Goal: Task Accomplishment & Management: Manage account settings

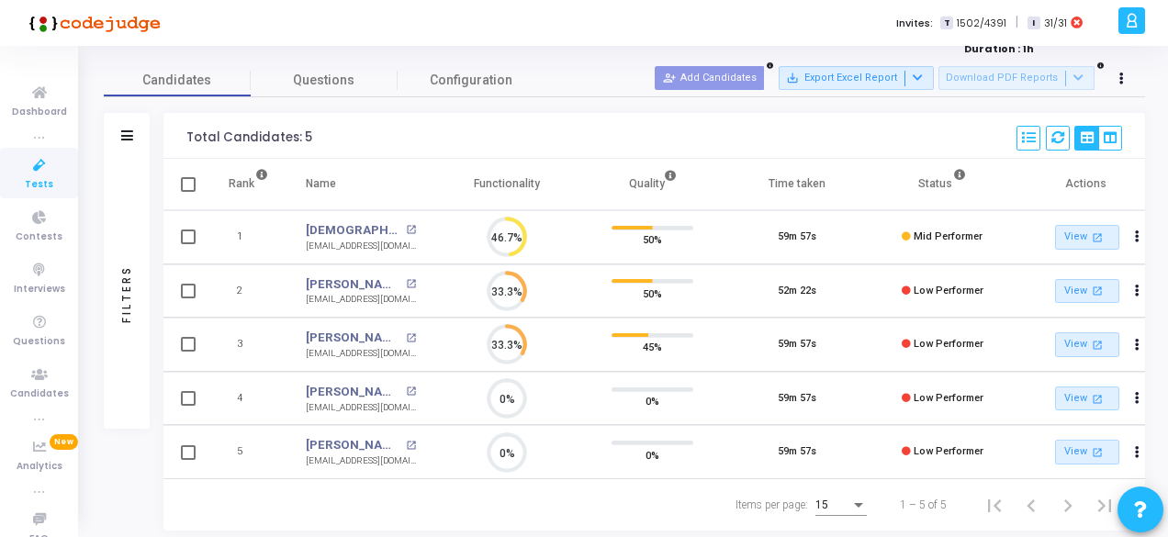
scroll to position [50, 0]
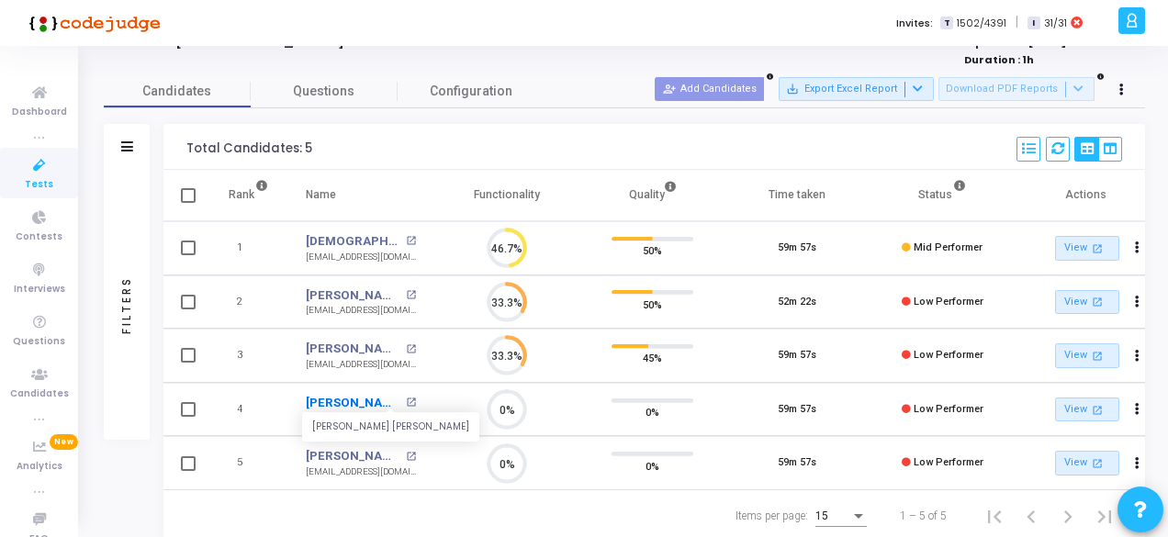
click at [345, 407] on link "[PERSON_NAME] [PERSON_NAME]" at bounding box center [354, 403] width 96 height 18
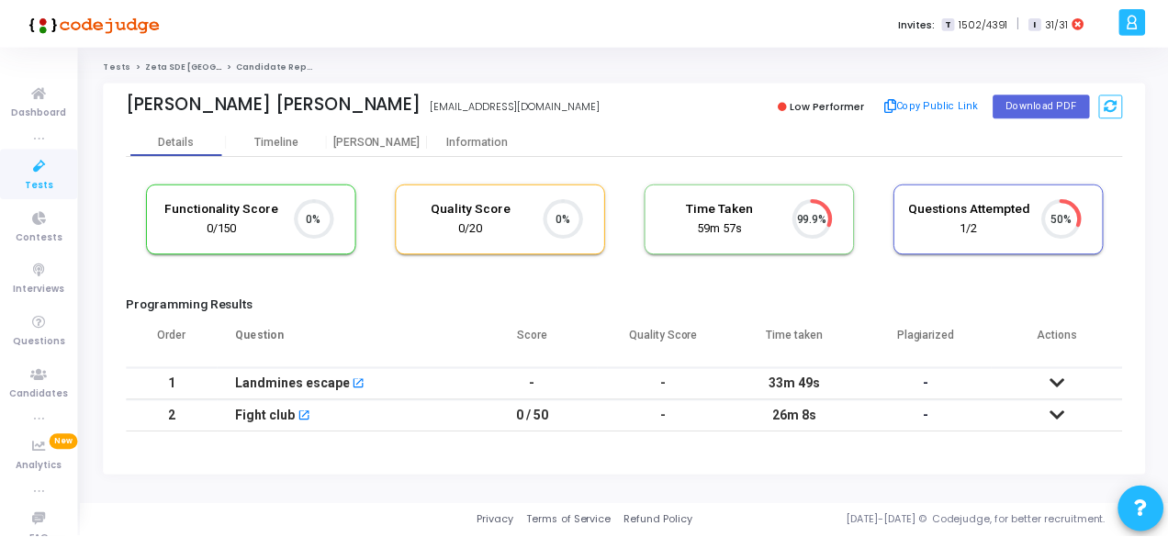
scroll to position [8, 7]
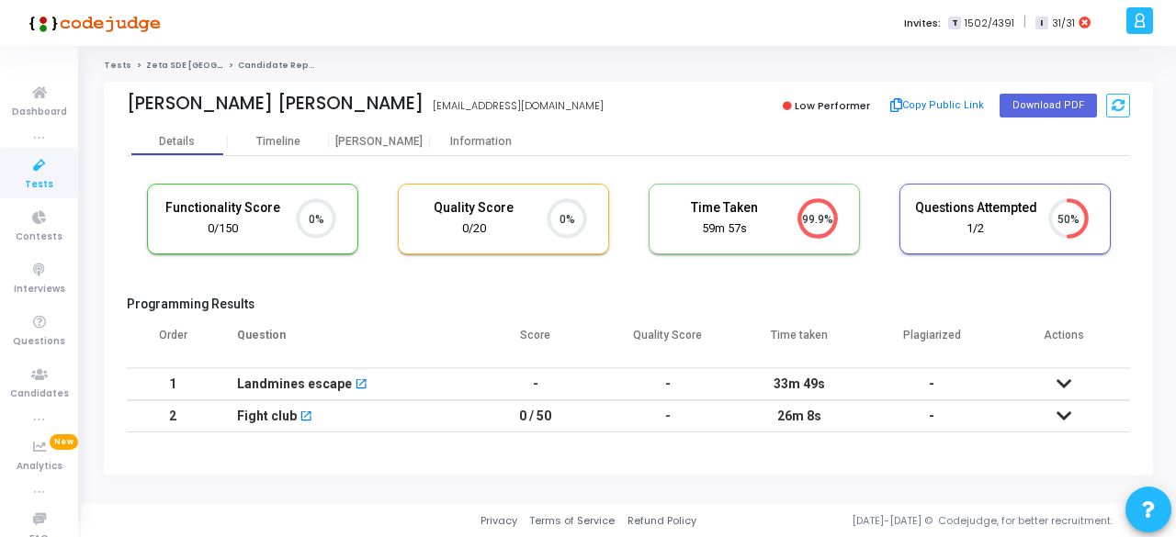
click at [1061, 387] on icon at bounding box center [1063, 384] width 15 height 13
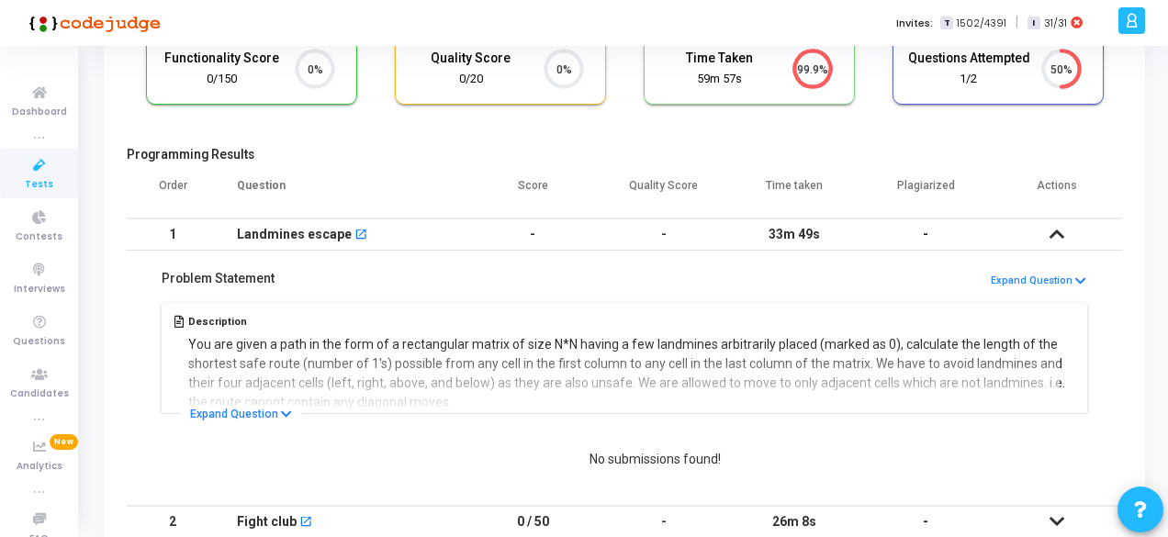
scroll to position [247, 0]
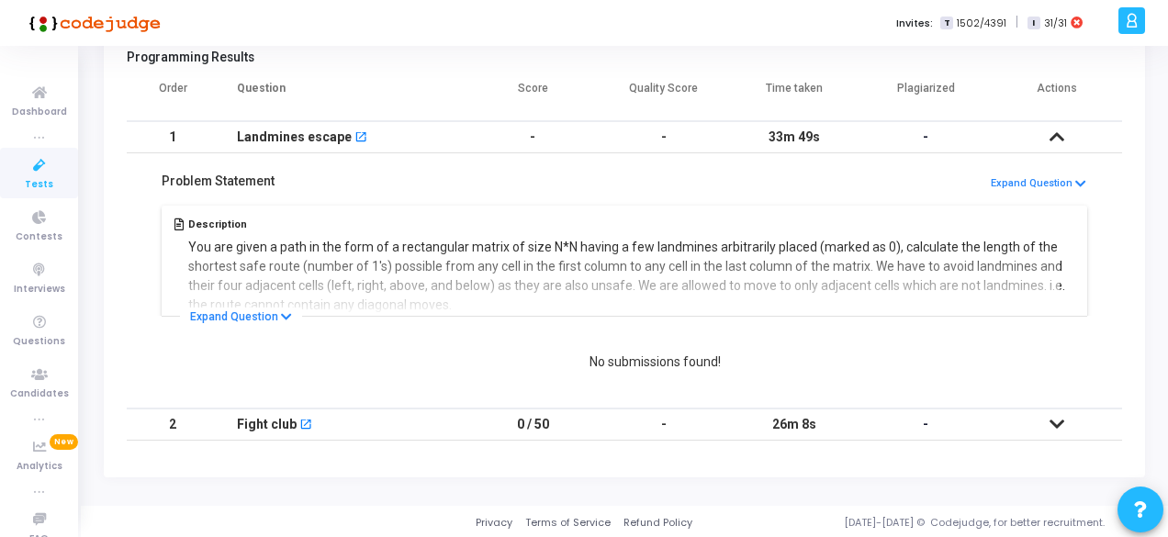
click at [1056, 419] on icon at bounding box center [1057, 424] width 15 height 13
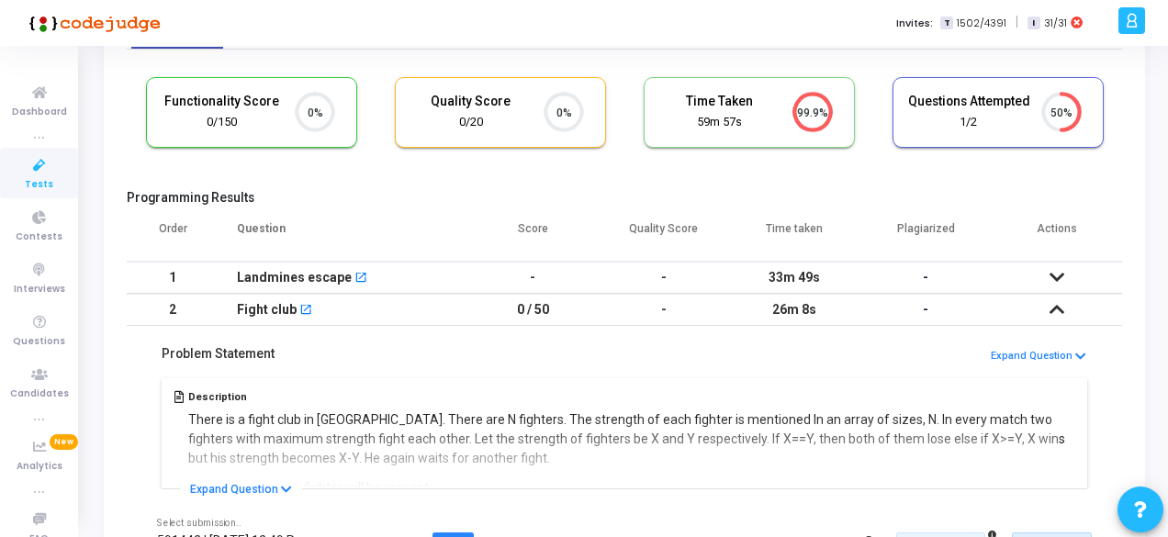
scroll to position [0, 0]
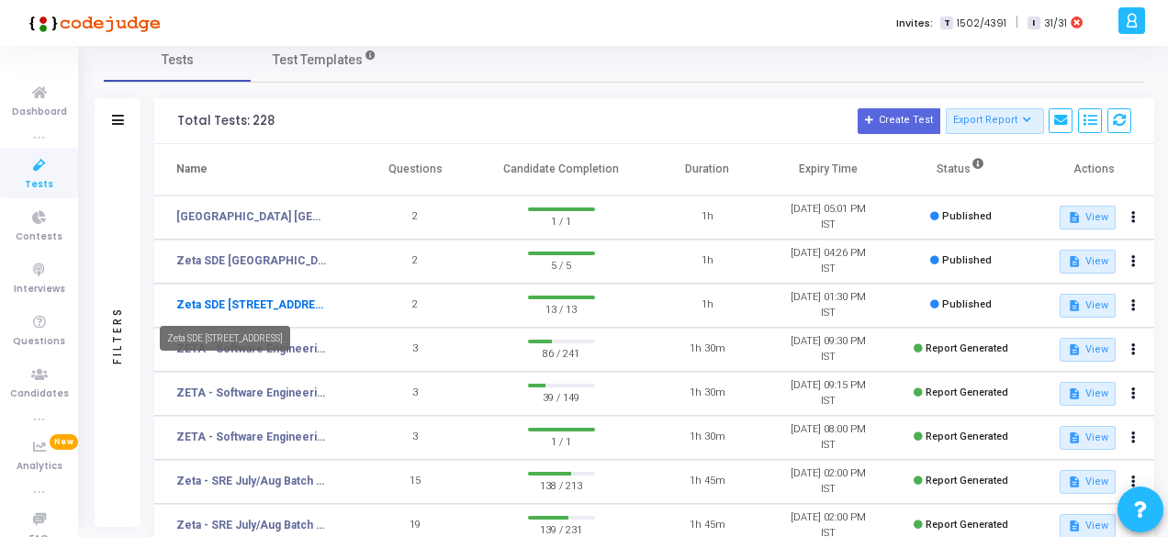
click at [243, 299] on link "Zeta SDE [STREET_ADDRESS]" at bounding box center [252, 305] width 152 height 17
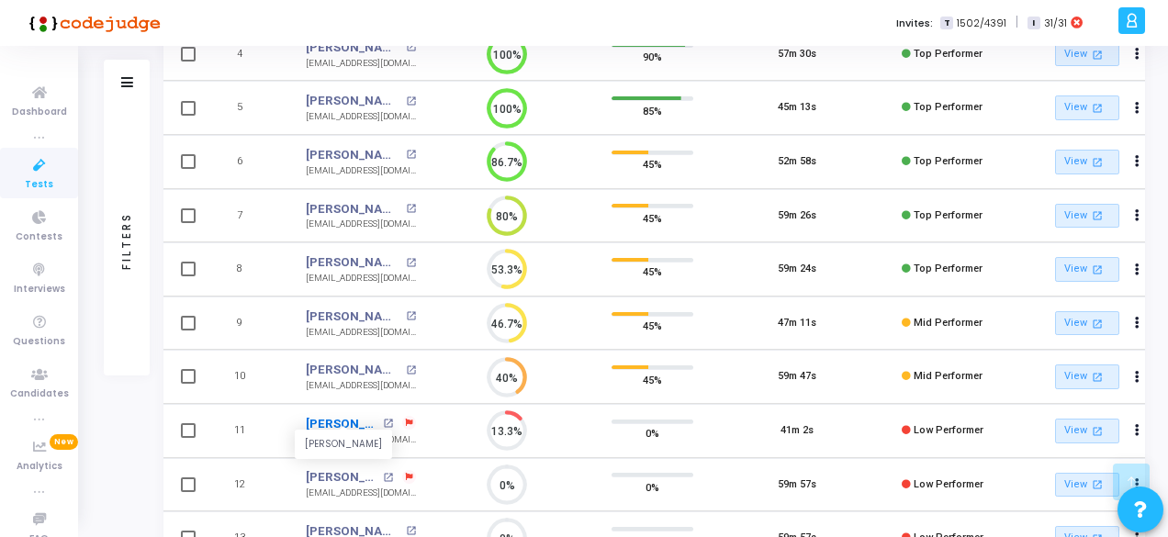
click at [341, 418] on link "[PERSON_NAME]" at bounding box center [342, 424] width 73 height 18
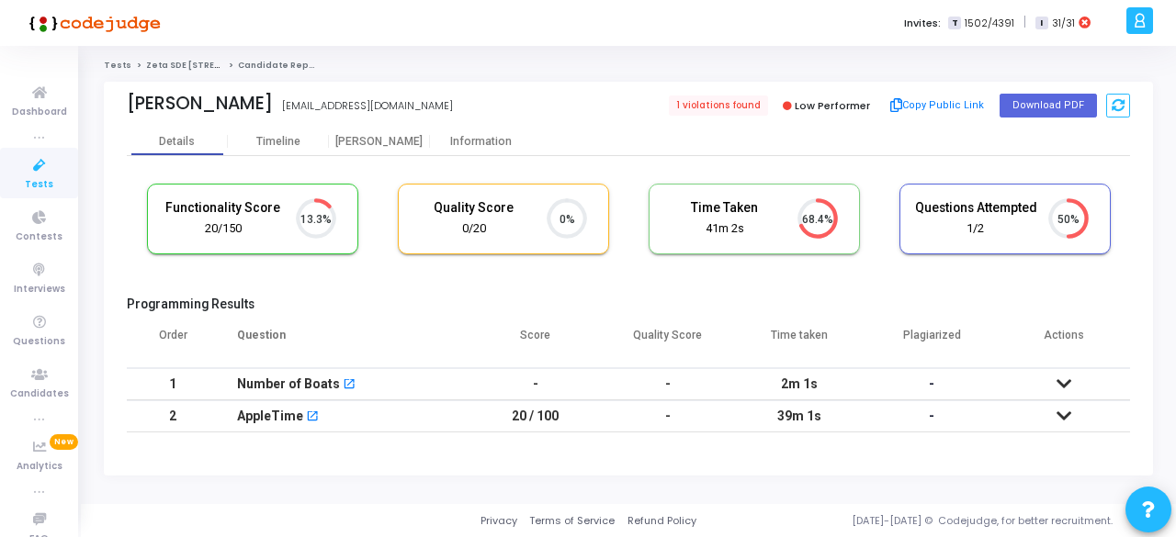
click at [1066, 389] on icon at bounding box center [1063, 384] width 15 height 13
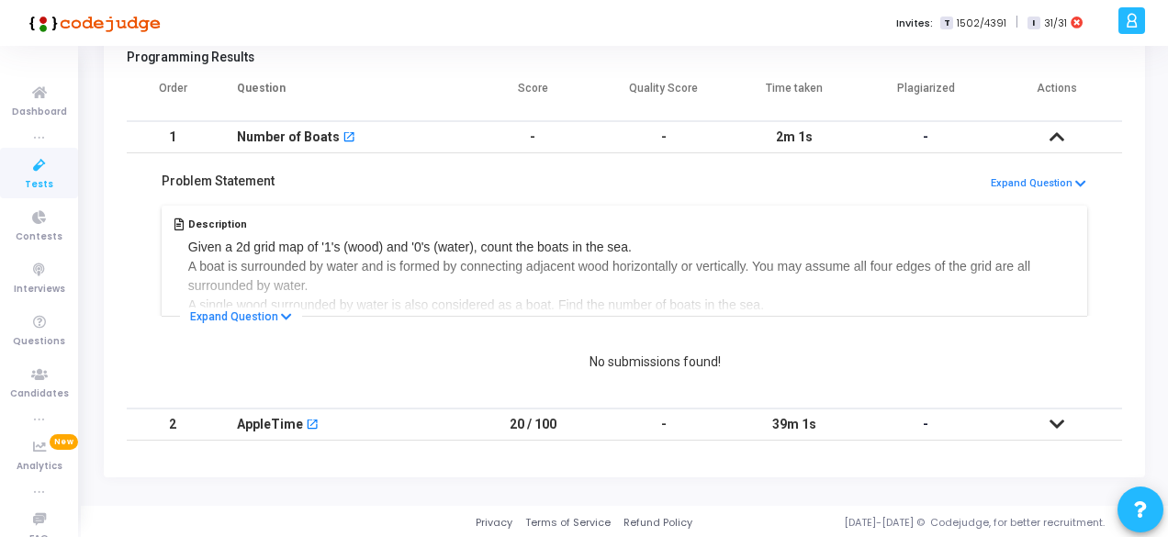
click at [1059, 431] on td at bounding box center [1056, 425] width 131 height 32
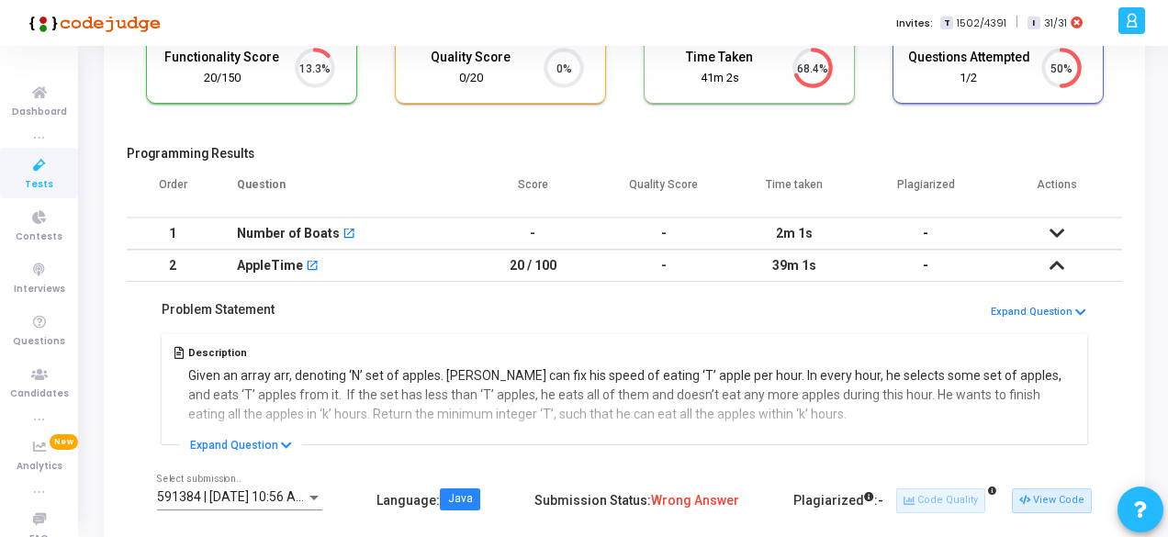
scroll to position [141, 0]
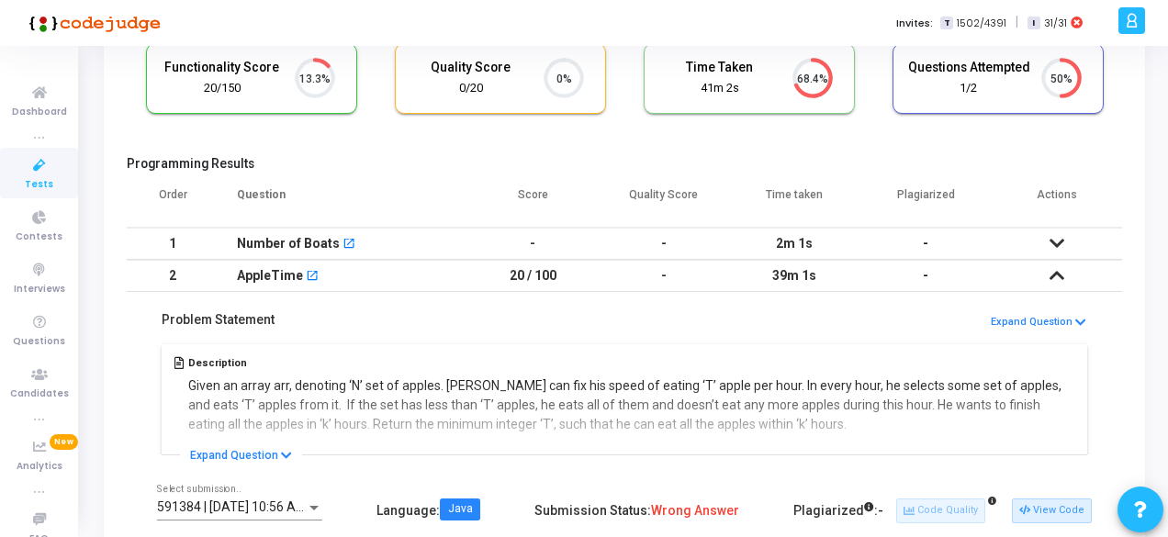
click at [1056, 241] on icon at bounding box center [1057, 243] width 15 height 13
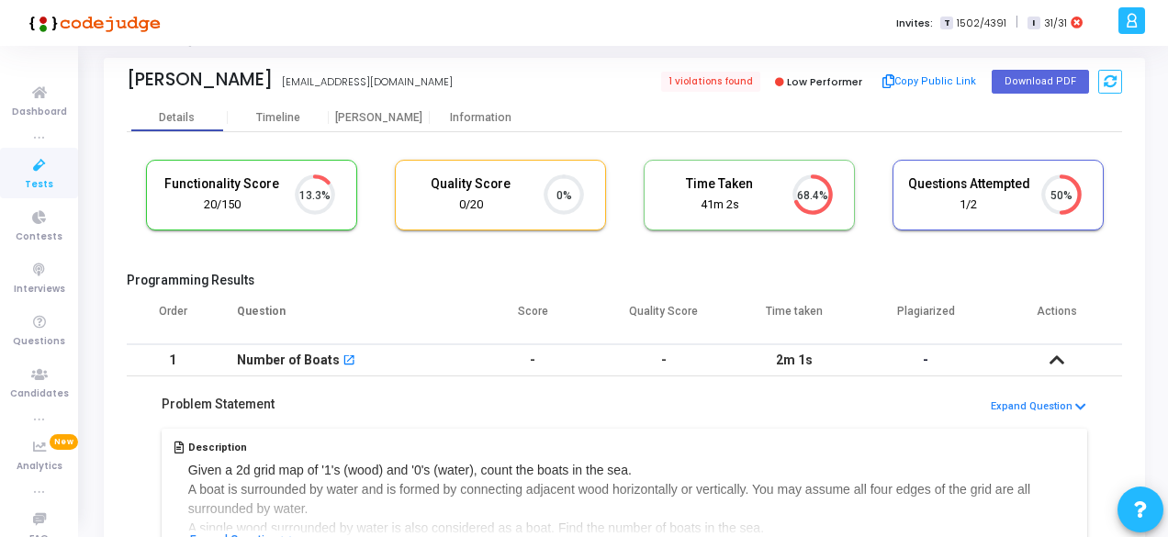
scroll to position [0, 0]
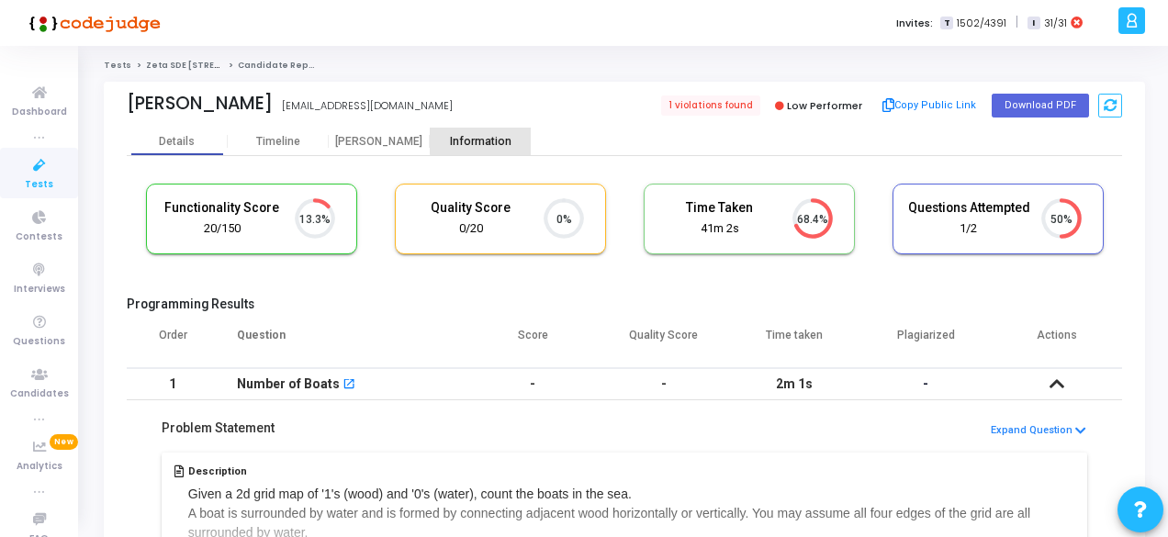
click at [484, 137] on div "Information" at bounding box center [480, 142] width 101 height 14
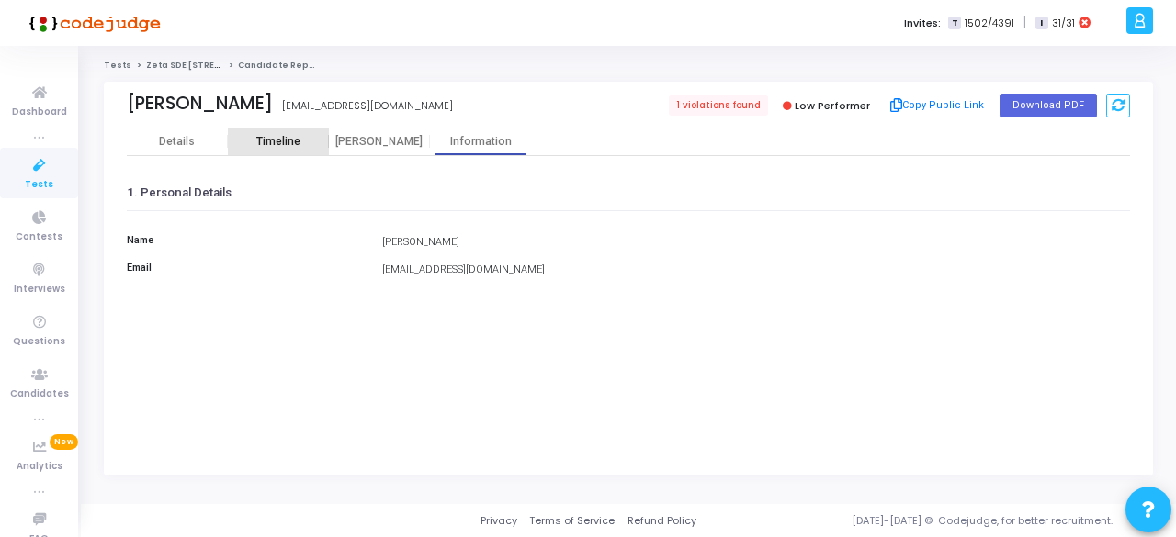
click at [264, 140] on div "Timeline" at bounding box center [278, 142] width 44 height 14
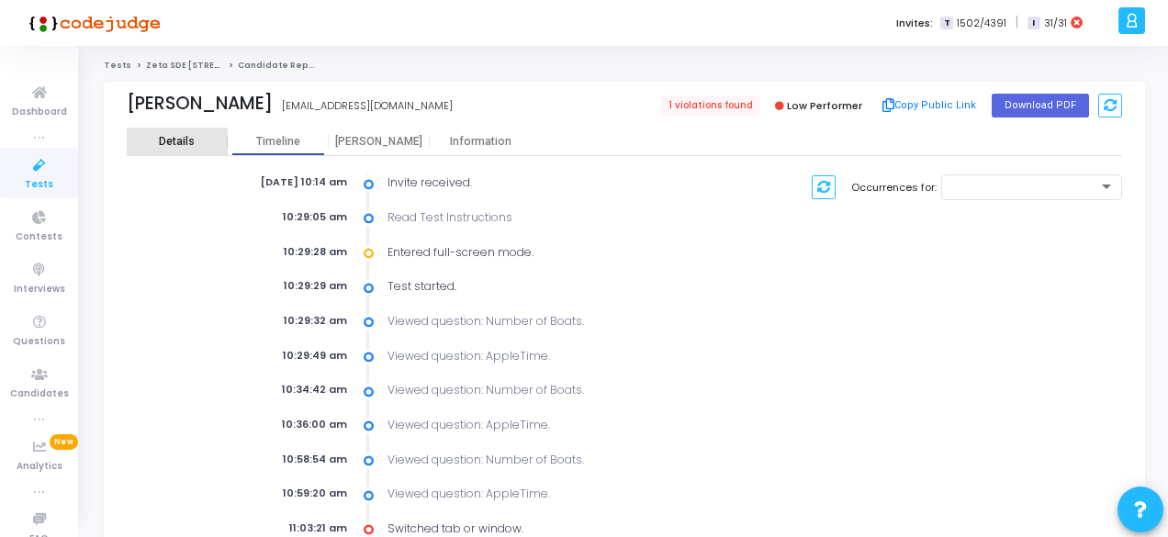
click at [181, 138] on div "Details" at bounding box center [177, 142] width 36 height 14
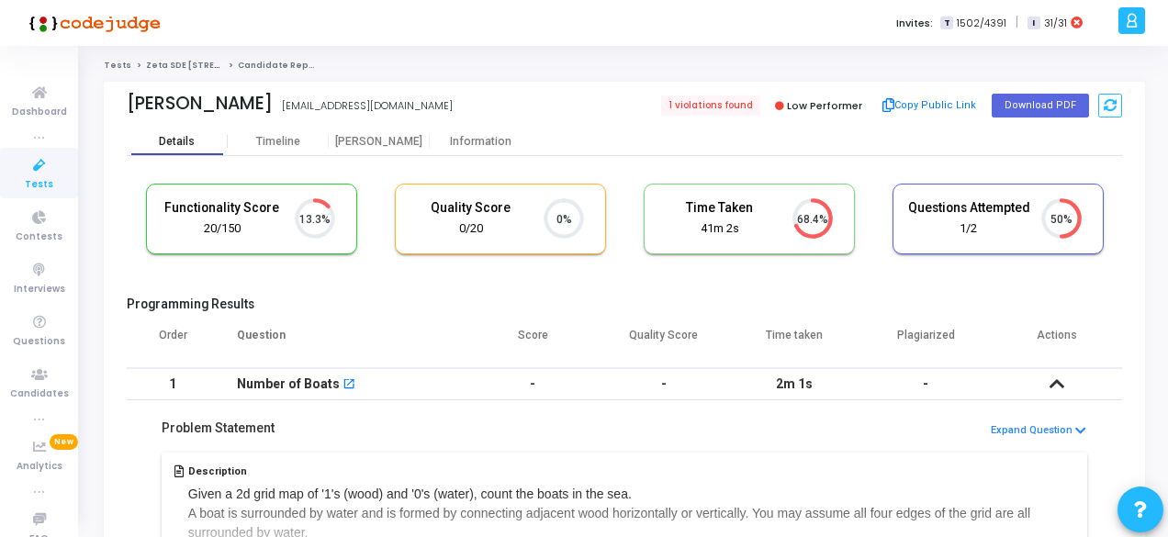
scroll to position [39, 46]
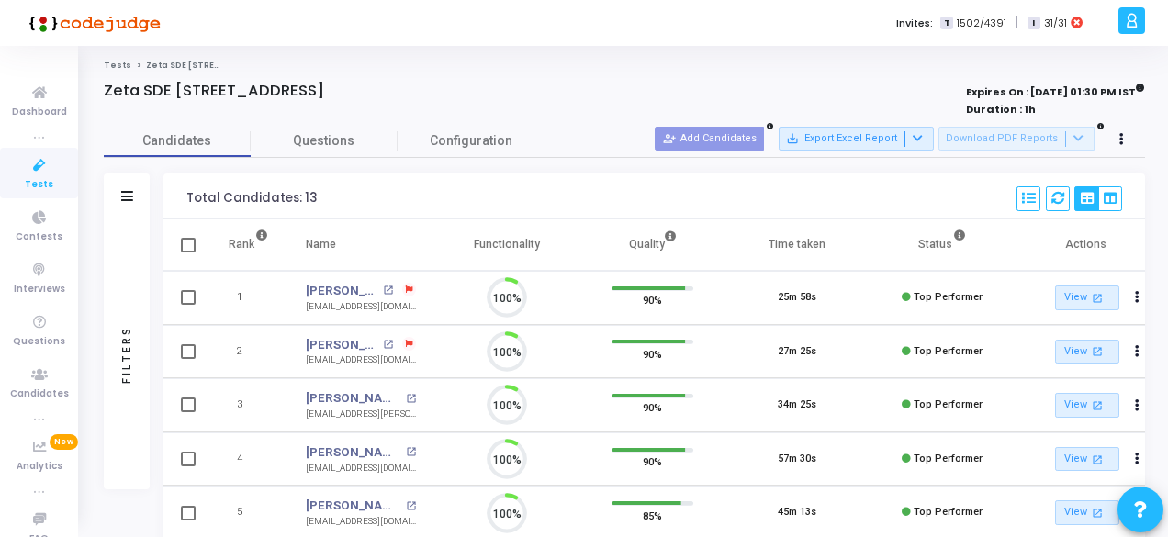
scroll to position [39, 46]
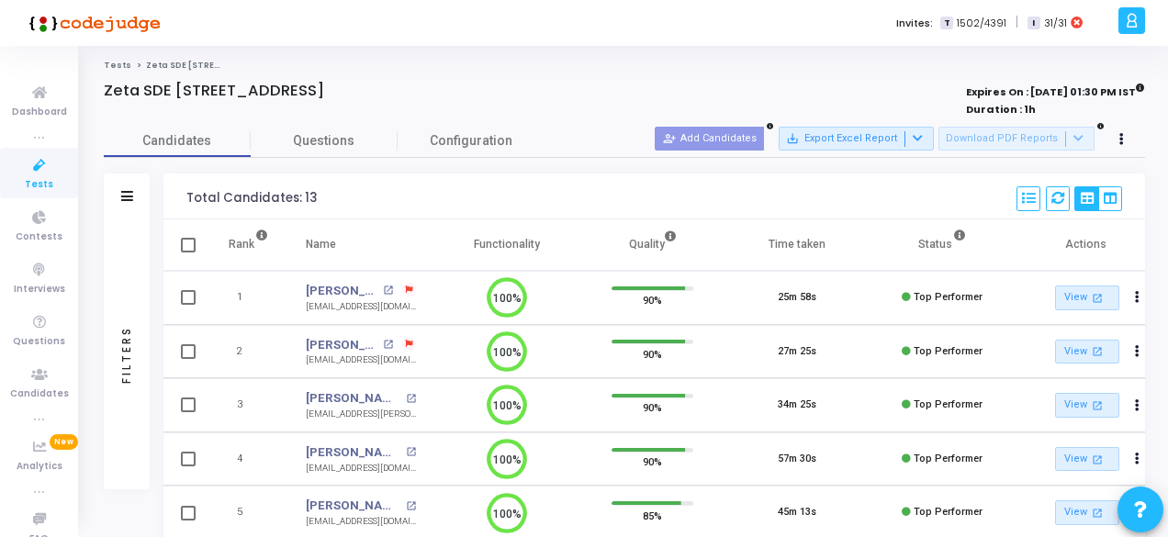
drag, startPoint x: 1167, startPoint y: 180, endPoint x: 1146, endPoint y: 284, distance: 105.8
click at [1146, 284] on div "Tests Zeta SDE 2 Hiring Drive [GEOGRAPHIC_DATA] Batch 1 Zeta SDE [GEOGRAPHIC_DA…" at bounding box center [625, 541] width 1088 height 963
click at [656, 62] on ol "Tests Zeta SDE 2 Hiring Drive Hyderabad Batch 1" at bounding box center [625, 66] width 1042 height 12
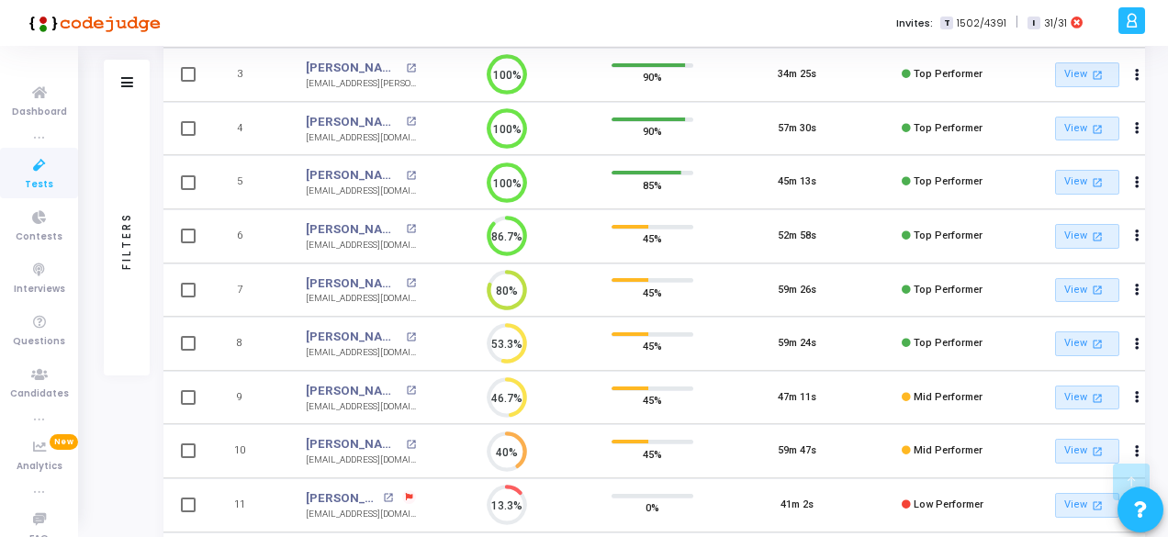
scroll to position [0, 0]
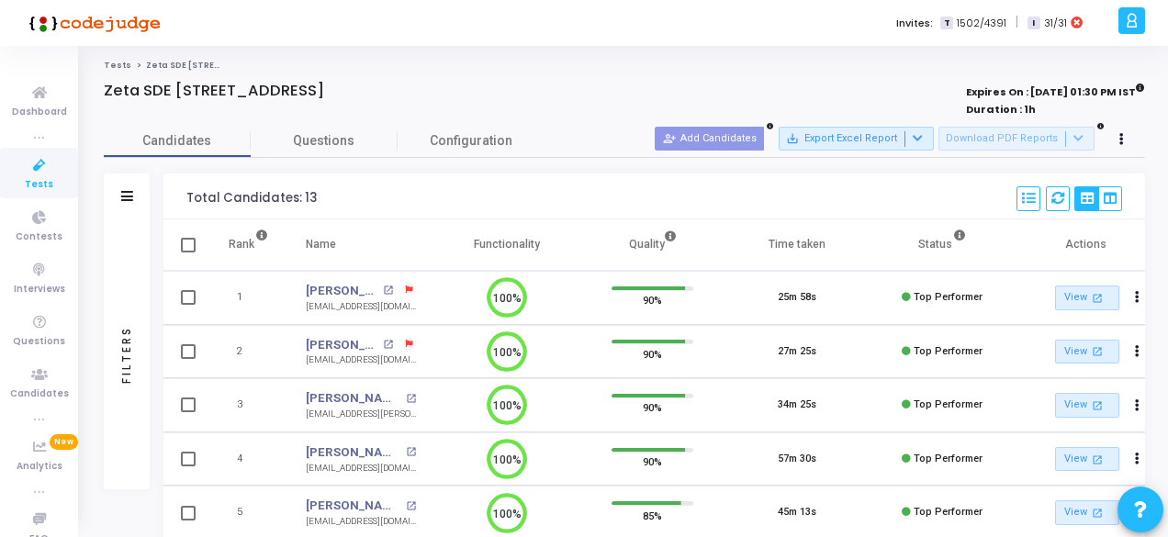
click at [1134, 21] on icon at bounding box center [1132, 20] width 14 height 21
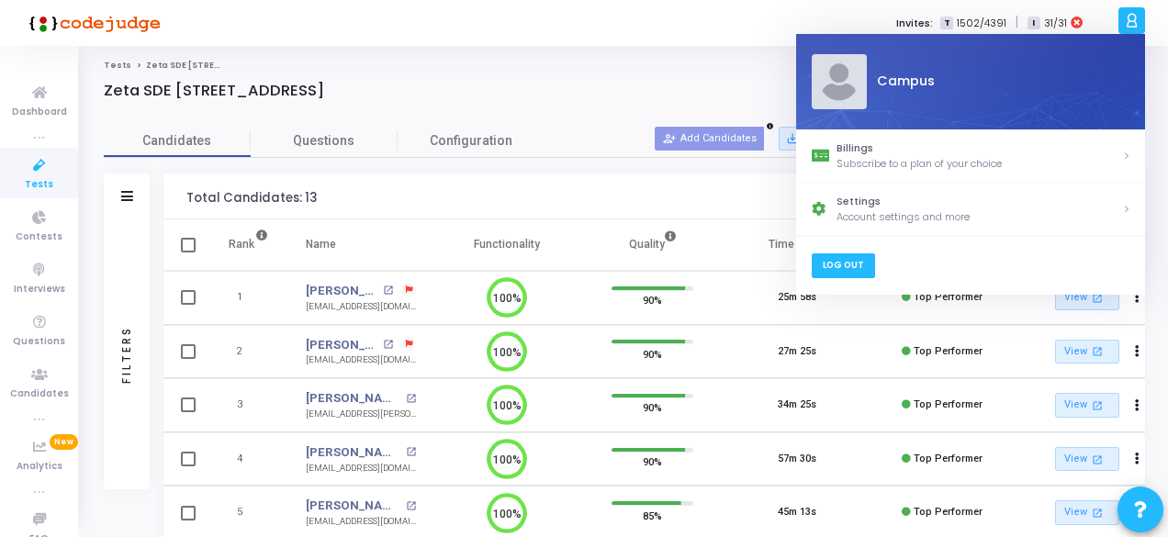
click at [852, 258] on link "Log Out" at bounding box center [842, 266] width 63 height 25
